Goal: Task Accomplishment & Management: Complete application form

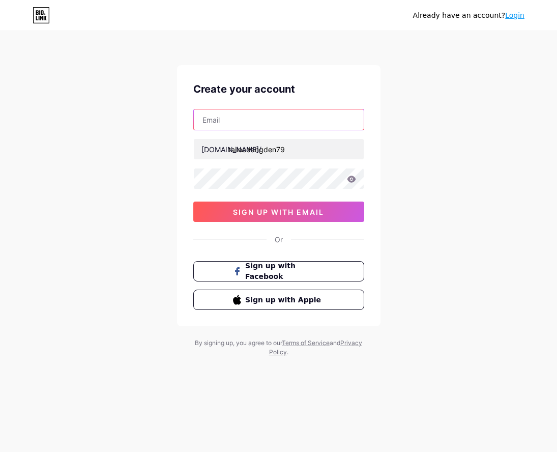
click at [220, 121] on input "text" at bounding box center [279, 119] width 170 height 20
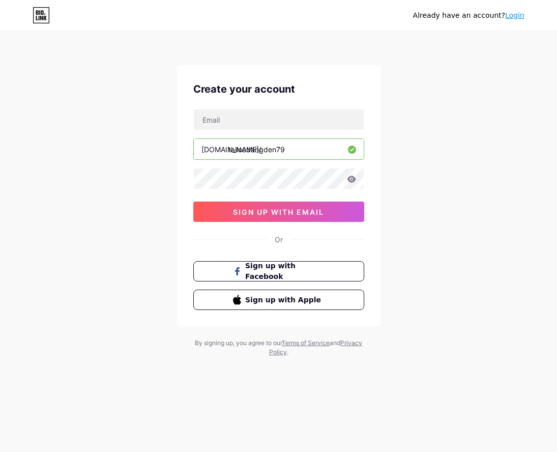
click at [411, 164] on div "Already have an account? Login Create your account bio.link/ tailocdangden79 0c…" at bounding box center [278, 194] width 557 height 389
click at [276, 275] on span "Sign up with Facebook" at bounding box center [285, 272] width 80 height 22
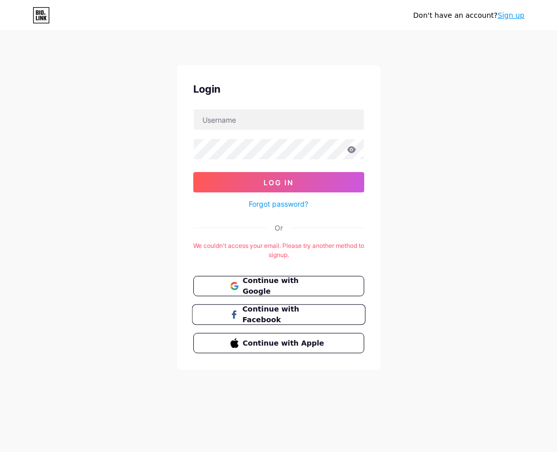
click at [266, 312] on span "Continue with Facebook" at bounding box center [284, 315] width 85 height 22
click at [222, 314] on button "Continue with Facebook" at bounding box center [279, 314] width 174 height 21
click at [266, 286] on span "Continue with Google" at bounding box center [284, 286] width 85 height 22
click at [293, 286] on span "Continue with Google" at bounding box center [284, 286] width 85 height 22
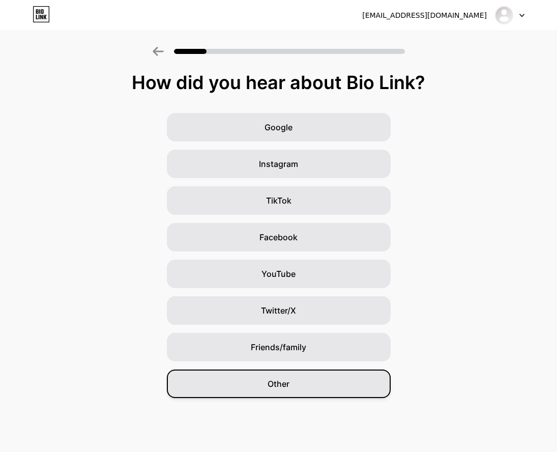
click at [283, 392] on div "Other" at bounding box center [279, 384] width 224 height 29
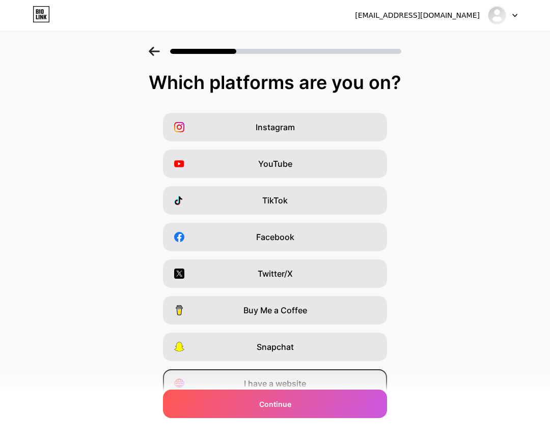
scroll to position [45, 0]
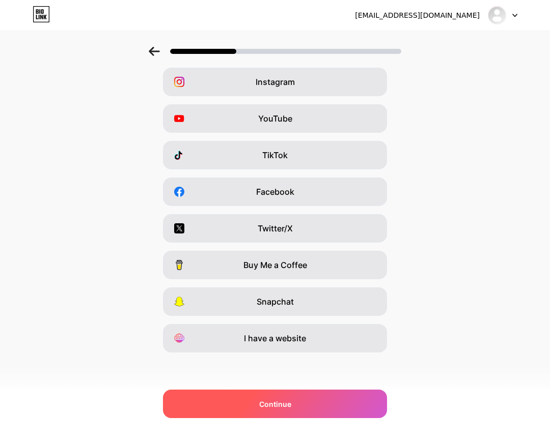
click at [276, 403] on span "Continue" at bounding box center [275, 404] width 32 height 11
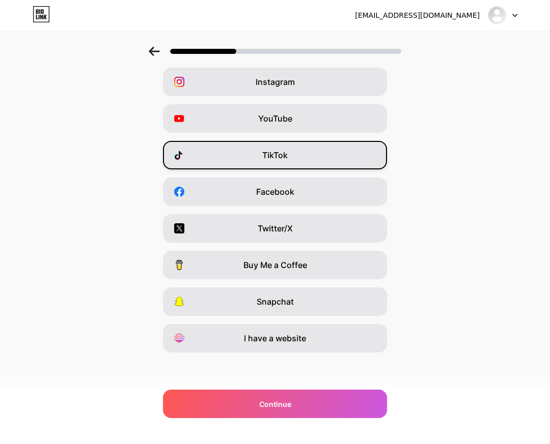
click at [274, 165] on div "TikTok" at bounding box center [275, 155] width 224 height 29
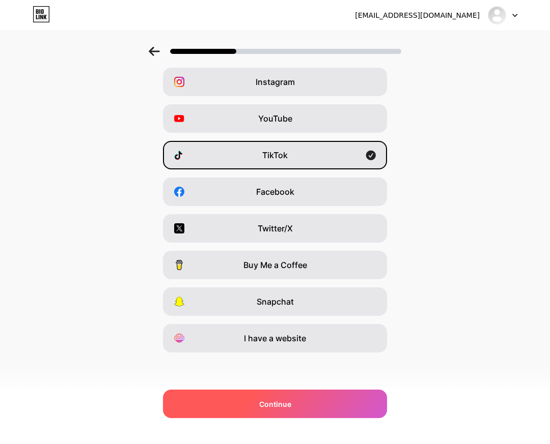
click at [315, 407] on div "Continue" at bounding box center [275, 404] width 224 height 29
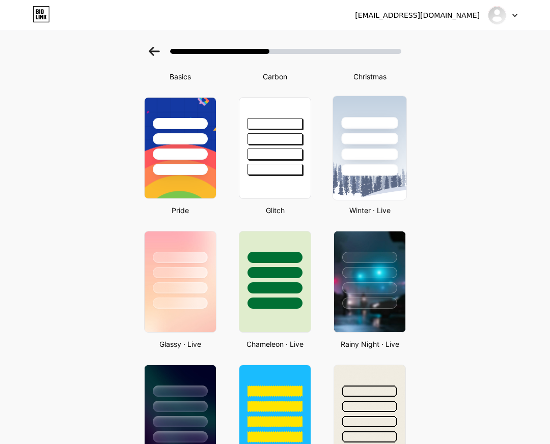
scroll to position [51, 0]
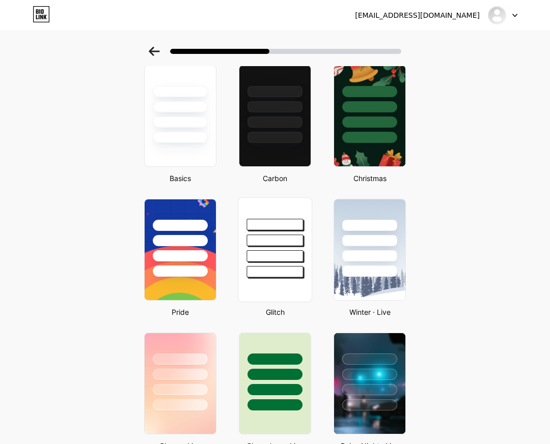
click at [271, 243] on div at bounding box center [274, 241] width 56 height 12
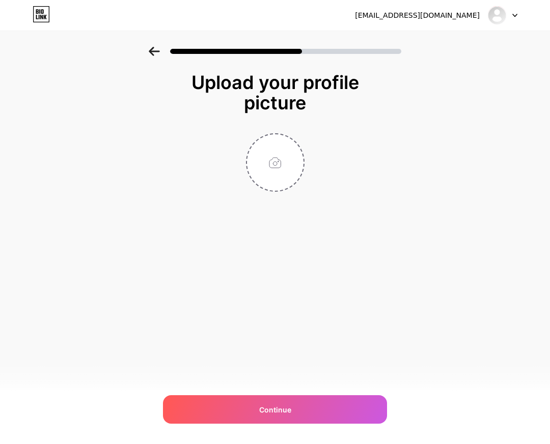
scroll to position [0, 0]
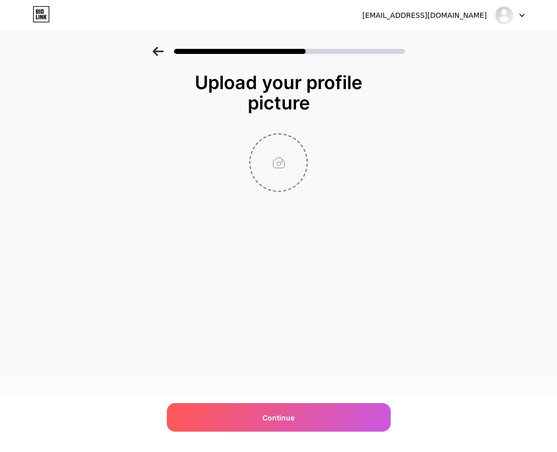
click at [275, 184] on input "file" at bounding box center [278, 162] width 56 height 56
type input "C:\fakepath\photo_2025-09-07_09-23-19.jpg"
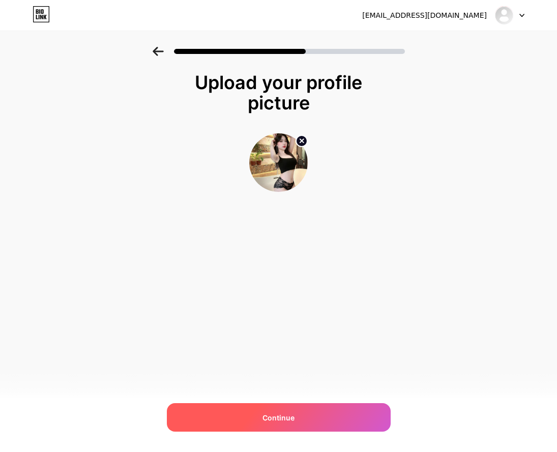
click at [324, 418] on div "Continue" at bounding box center [279, 417] width 224 height 29
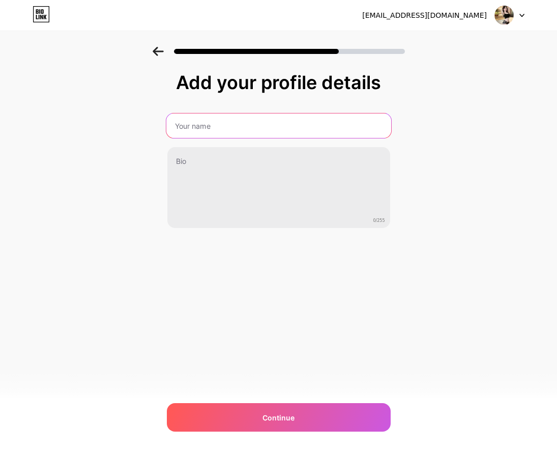
click at [224, 125] on input "text" at bounding box center [278, 126] width 225 height 24
type input "T"
type input "tailocdangden79"
click at [211, 130] on input "text" at bounding box center [278, 126] width 223 height 24
type input "tailocdangden79"
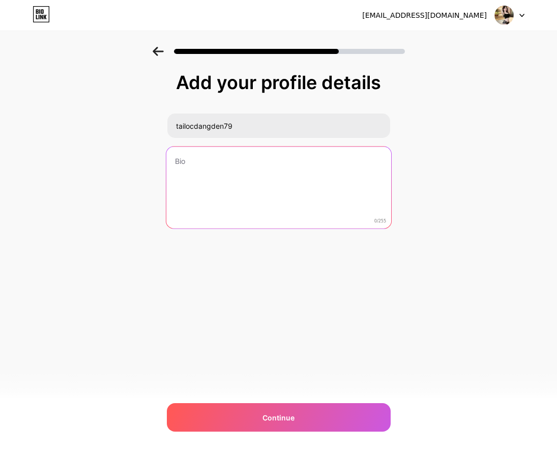
click at [277, 175] on textarea at bounding box center [278, 188] width 225 height 83
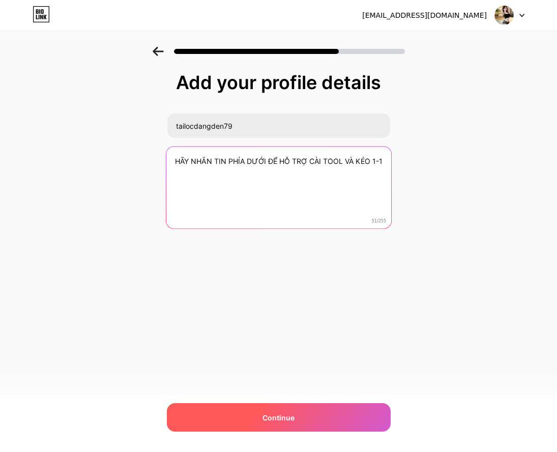
type textarea "HÃY NHẮN TIN PHÍA DƯỚI ĐỂ HỖ TRỢ CÀI TOOL VÀ KÉO 1-1"
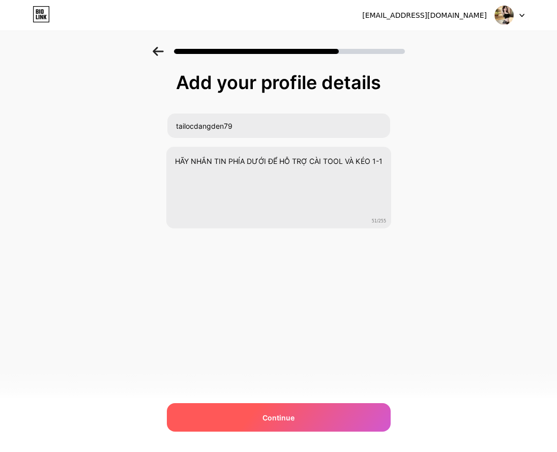
click at [292, 413] on span "Continue" at bounding box center [279, 417] width 32 height 11
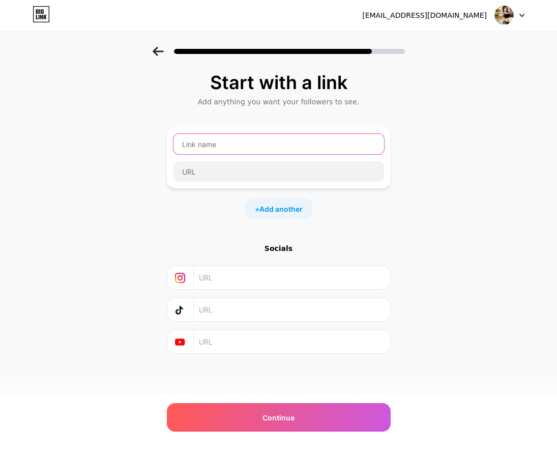
click at [242, 142] on input "text" at bounding box center [279, 144] width 211 height 20
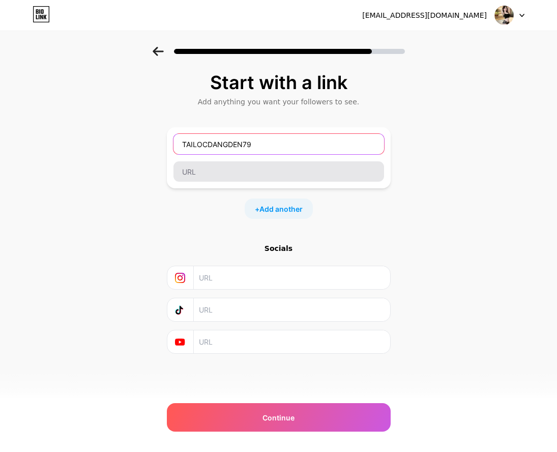
type input "TAILOCDANGDEN79"
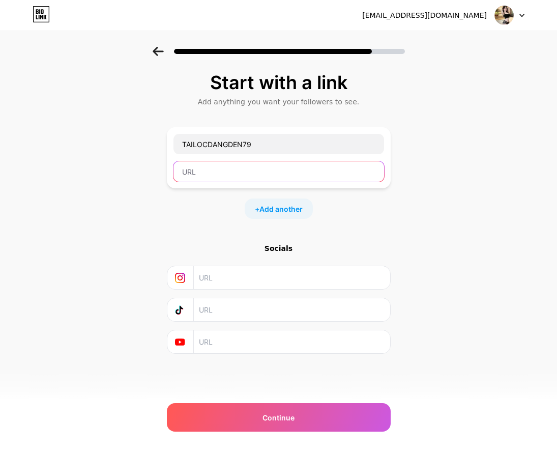
click at [245, 162] on input "text" at bounding box center [279, 171] width 211 height 20
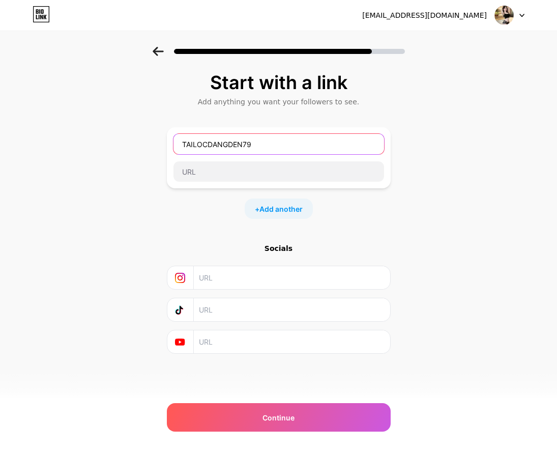
drag, startPoint x: 118, startPoint y: 136, endPoint x: 96, endPoint y: 136, distance: 21.4
click at [96, 136] on div "Start with a link Add anything you want your followers to see. TAILOCDANGDEN79 …" at bounding box center [278, 226] width 557 height 358
paste input "https://www.u8888a.com/?f=3703943"
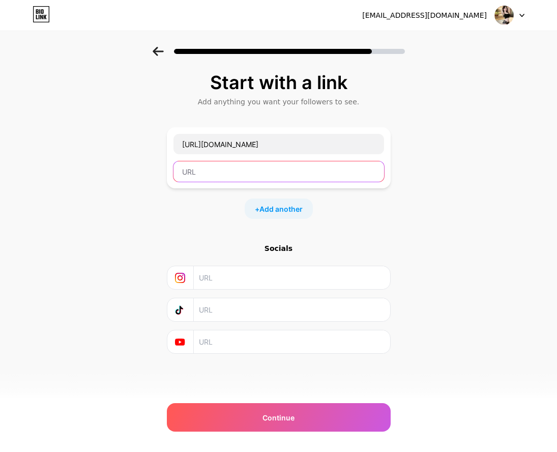
click at [232, 176] on input "text" at bounding box center [279, 171] width 211 height 20
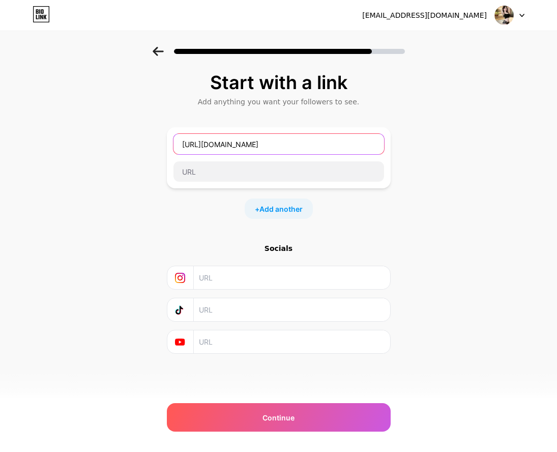
drag, startPoint x: 332, startPoint y: 139, endPoint x: 184, endPoint y: 146, distance: 148.3
click at [184, 146] on input "https://www.u8888a.com/?f=3703943" at bounding box center [279, 144] width 211 height 20
type input "h"
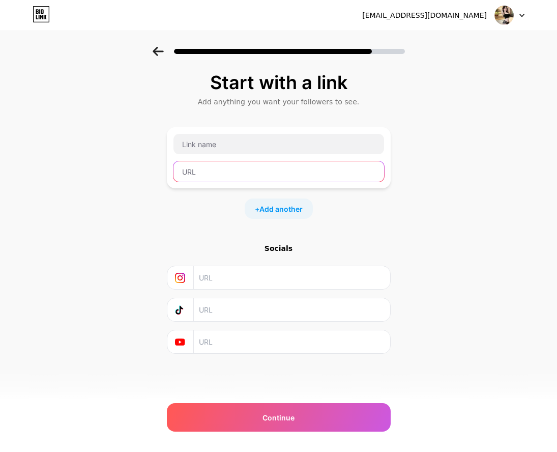
click at [209, 177] on input "text" at bounding box center [279, 171] width 211 height 20
paste input "https://www.u8888a.com/?f=3703943"
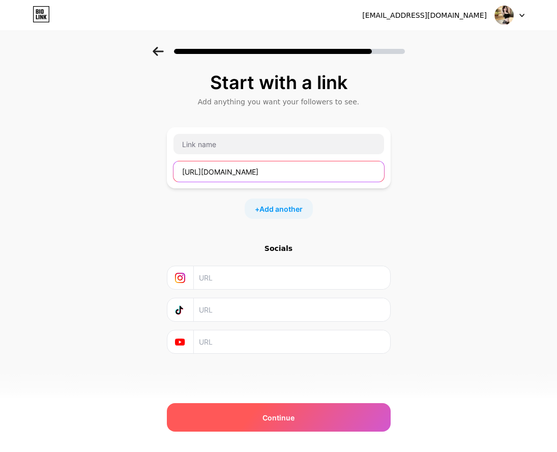
type input "https://www.u8888a.com/?f=3703943"
click at [289, 417] on span "Continue" at bounding box center [279, 417] width 32 height 11
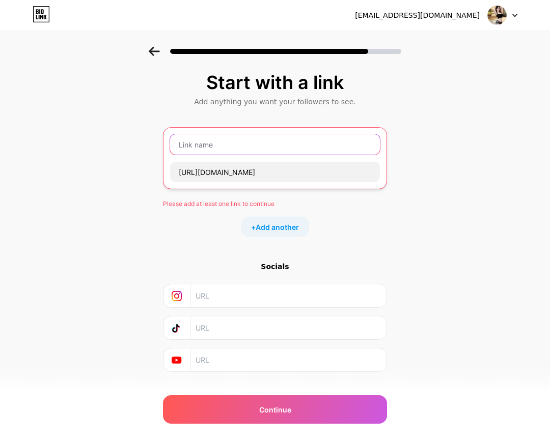
click at [223, 143] on input "text" at bounding box center [275, 144] width 210 height 20
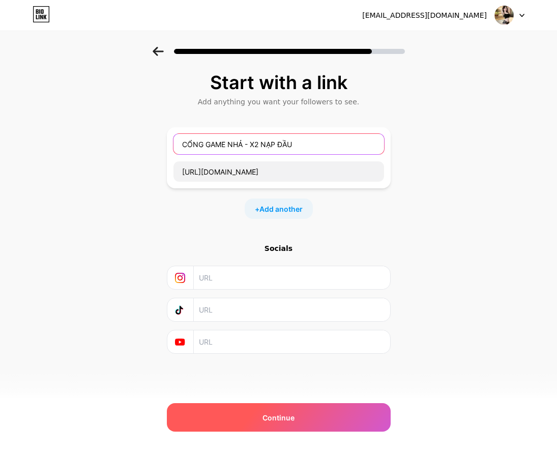
type input "CỔNG GAME NHẢ - X2 NẠP ĐẦU"
click at [240, 411] on div "Continue" at bounding box center [279, 417] width 224 height 29
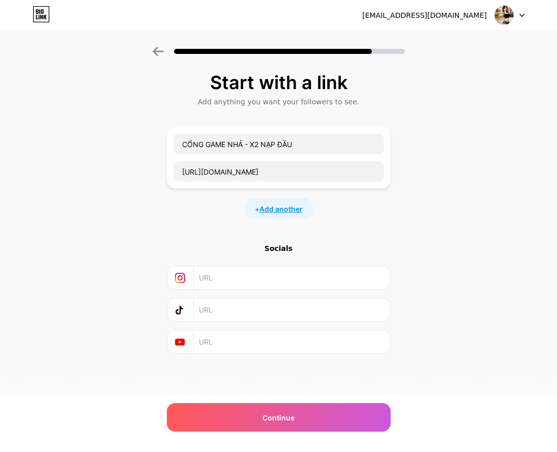
click at [296, 210] on span "Add another" at bounding box center [281, 209] width 43 height 11
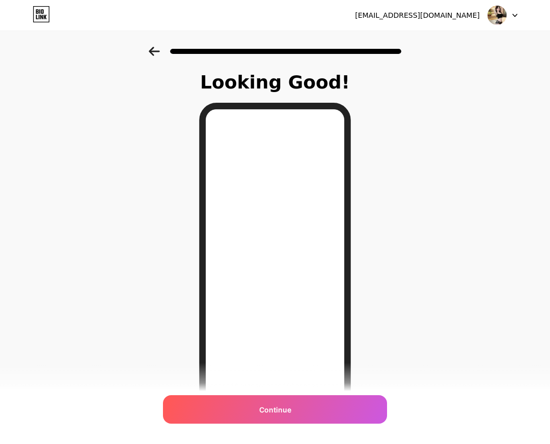
scroll to position [67, 0]
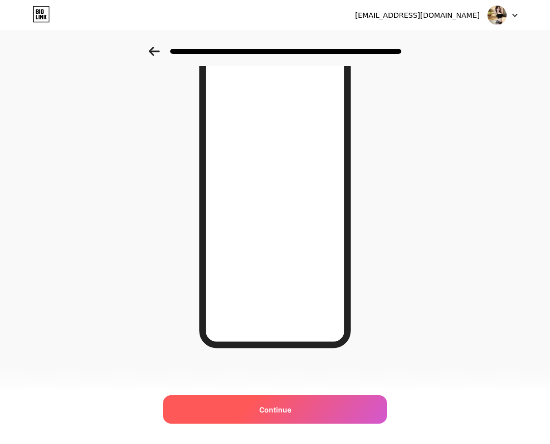
click at [279, 407] on span "Continue" at bounding box center [275, 410] width 32 height 11
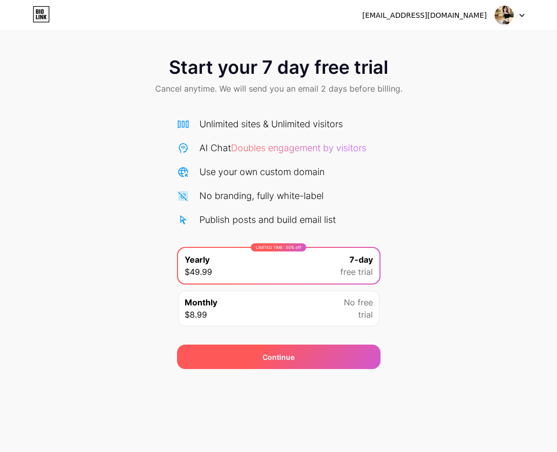
click at [330, 359] on div "Continue" at bounding box center [279, 357] width 204 height 24
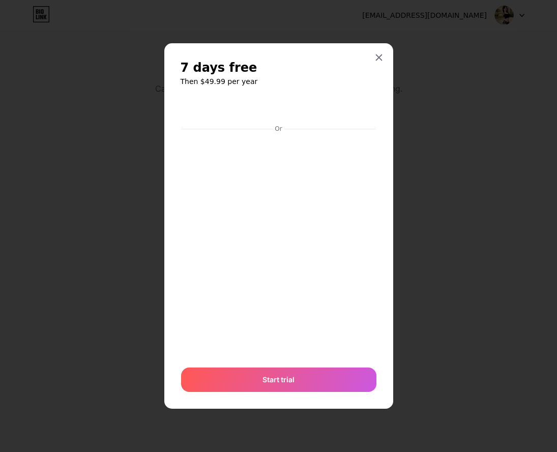
click at [376, 55] on icon at bounding box center [379, 57] width 8 height 8
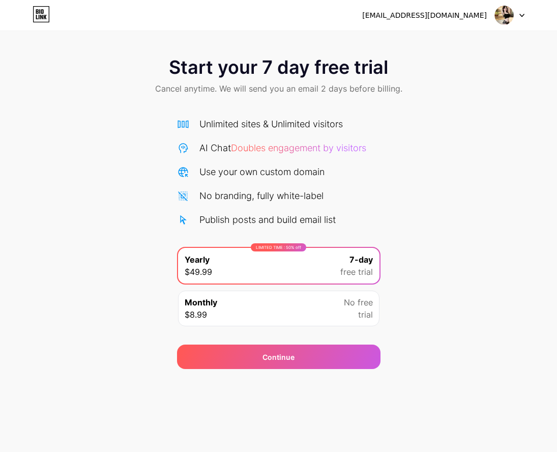
click at [34, 12] on icon at bounding box center [41, 14] width 17 height 16
click at [522, 15] on icon at bounding box center [522, 16] width 5 height 4
click at [501, 103] on div "Start your 7 day free trial Cancel anytime. We will send you an email 2 days be…" at bounding box center [278, 77] width 557 height 60
click at [314, 315] on div "Monthly $8.99 No free trial" at bounding box center [279, 309] width 202 height 36
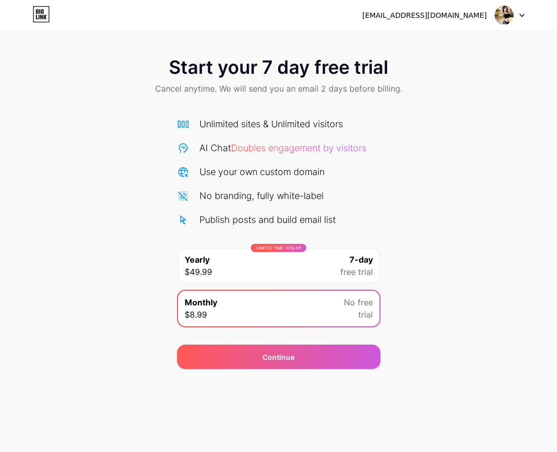
drag, startPoint x: 45, startPoint y: 158, endPoint x: 45, endPoint y: 149, distance: 8.7
click at [45, 154] on div "Start your 7 day free trial Cancel anytime. We will send you an email 2 days be…" at bounding box center [278, 208] width 557 height 322
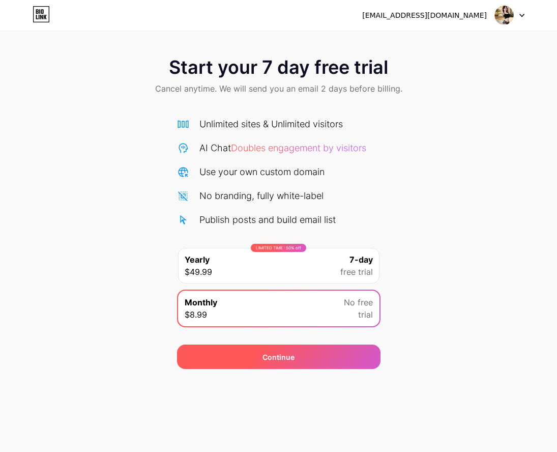
click at [261, 356] on div "Continue" at bounding box center [279, 357] width 204 height 24
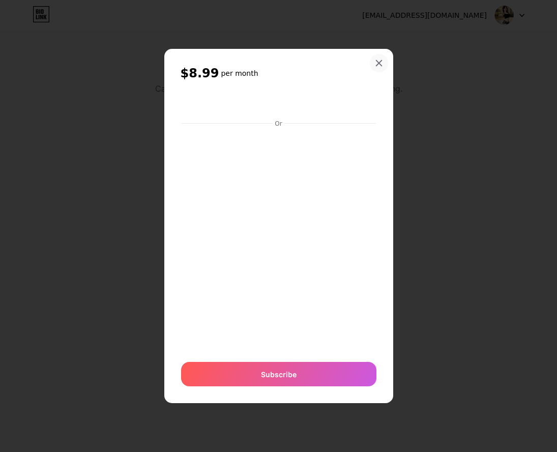
click at [381, 63] on icon at bounding box center [379, 63] width 8 height 8
